Goal: Task Accomplishment & Management: Manage account settings

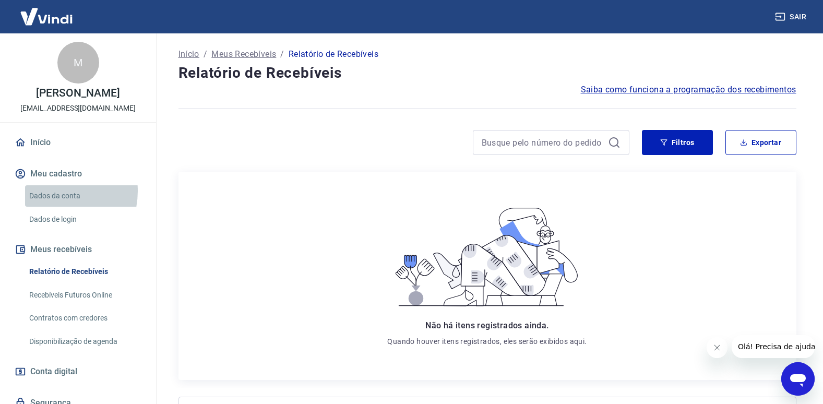
click at [51, 202] on link "Dados da conta" at bounding box center [84, 195] width 118 height 21
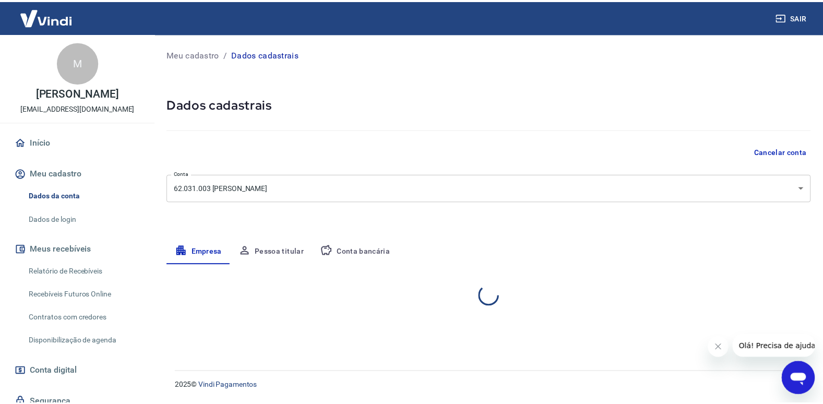
select select "SP"
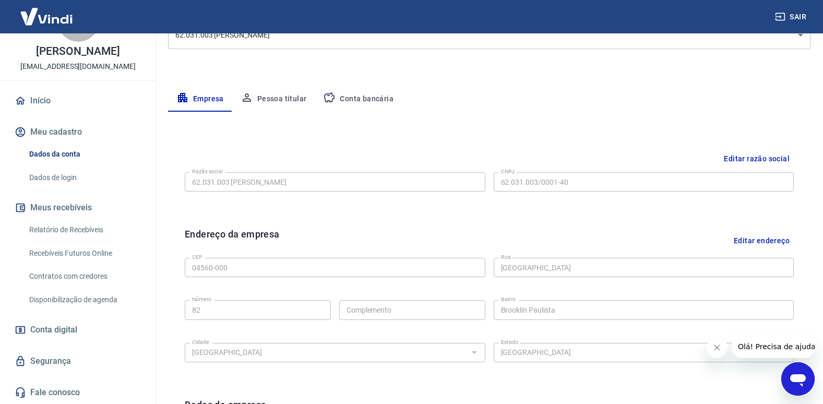
scroll to position [156, 0]
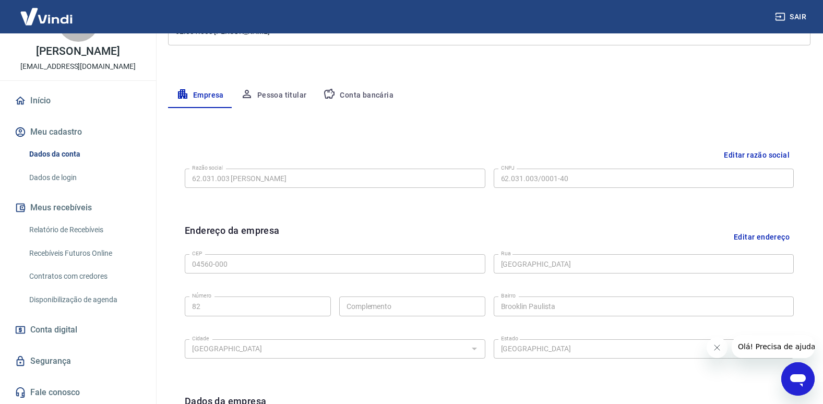
click at [69, 233] on link "Relatório de Recebíveis" at bounding box center [84, 229] width 118 height 21
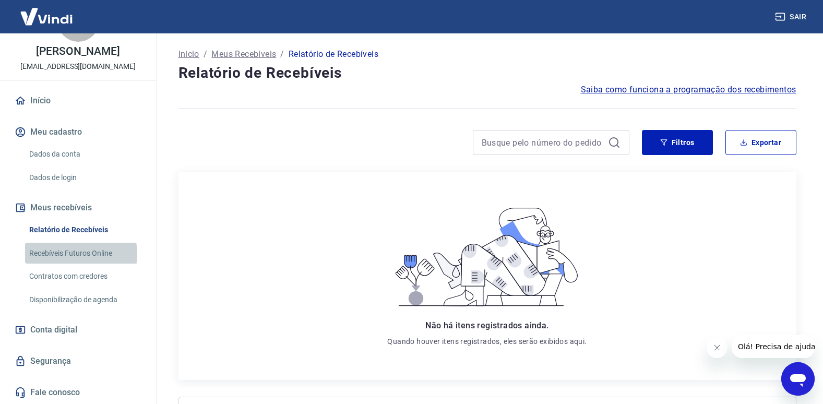
click at [75, 254] on link "Recebíveis Futuros Online" at bounding box center [84, 253] width 118 height 21
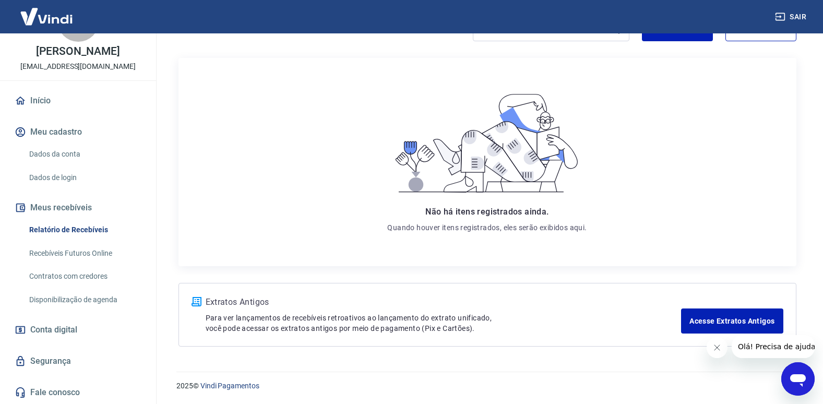
scroll to position [114, 0]
click at [40, 340] on link "Conta digital" at bounding box center [78, 329] width 131 height 23
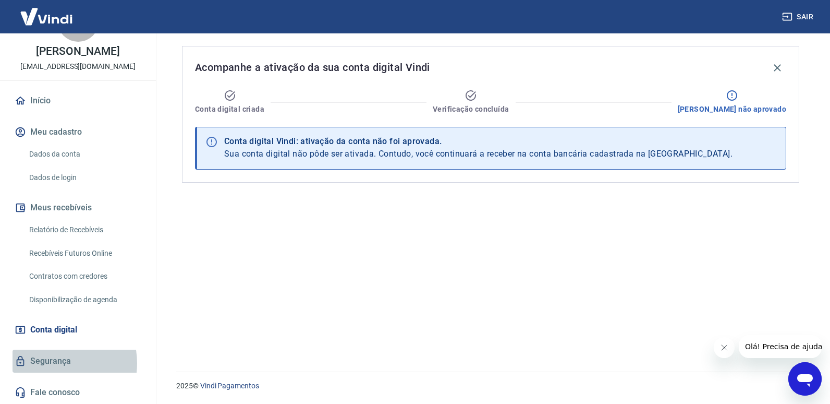
click at [51, 363] on link "Segurança" at bounding box center [78, 361] width 131 height 23
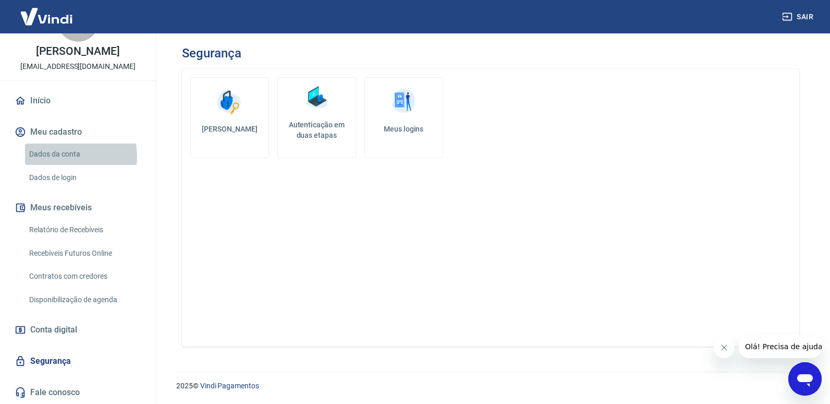
click at [65, 156] on link "Dados da conta" at bounding box center [84, 153] width 118 height 21
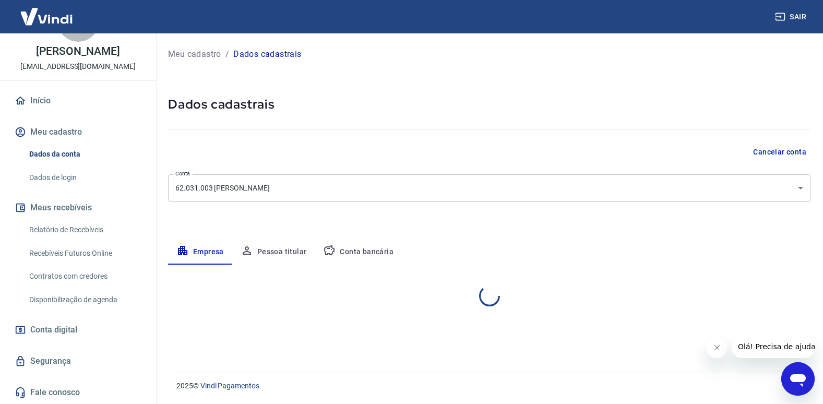
select select "SP"
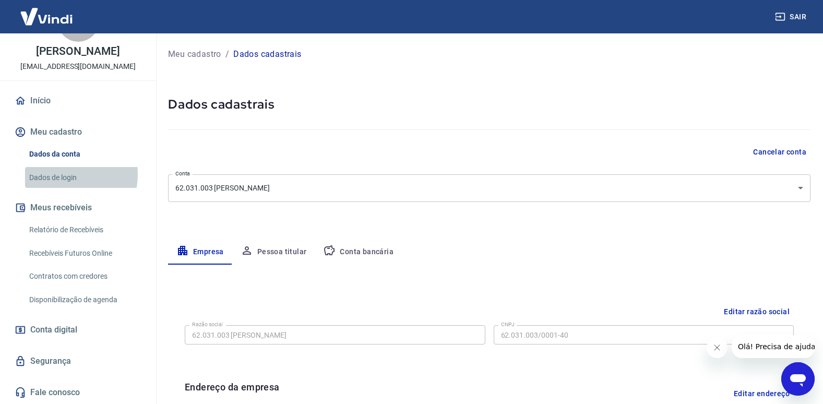
click at [61, 174] on link "Dados de login" at bounding box center [84, 177] width 118 height 21
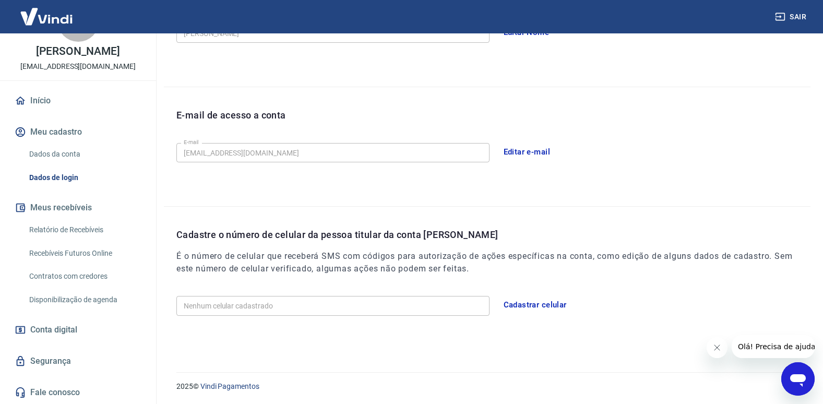
scroll to position [229, 0]
